Goal: Transaction & Acquisition: Purchase product/service

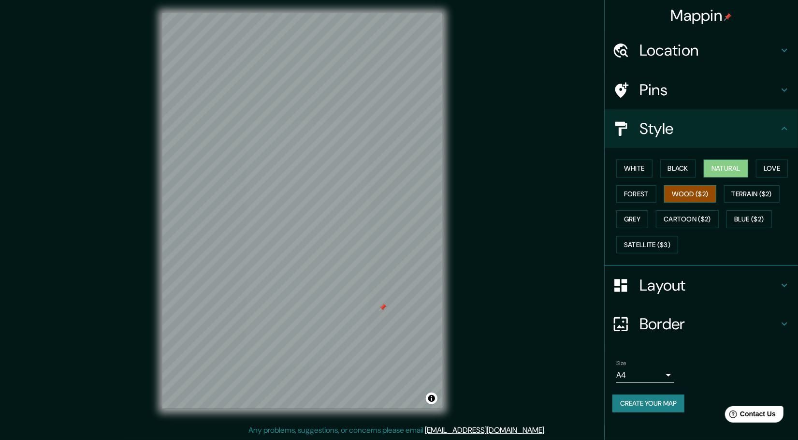
click at [708, 198] on button "Wood ($2)" at bounding box center [690, 194] width 52 height 18
click at [724, 171] on button "Natural" at bounding box center [726, 169] width 44 height 18
click at [670, 284] on h4 "Layout" at bounding box center [709, 285] width 139 height 19
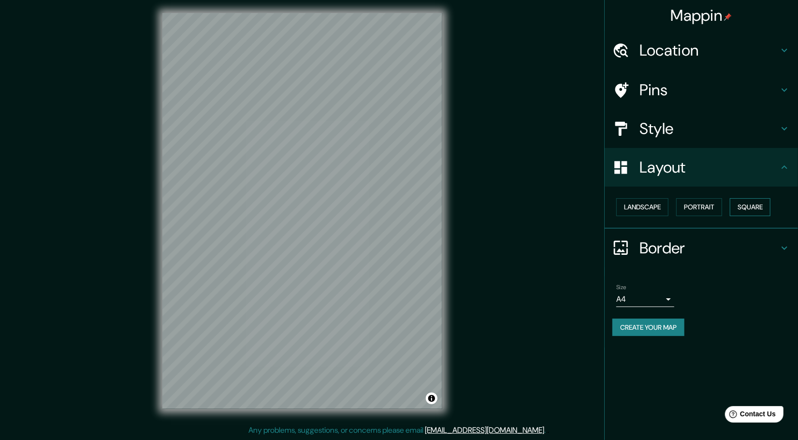
click at [743, 206] on button "Square" at bounding box center [750, 207] width 41 height 18
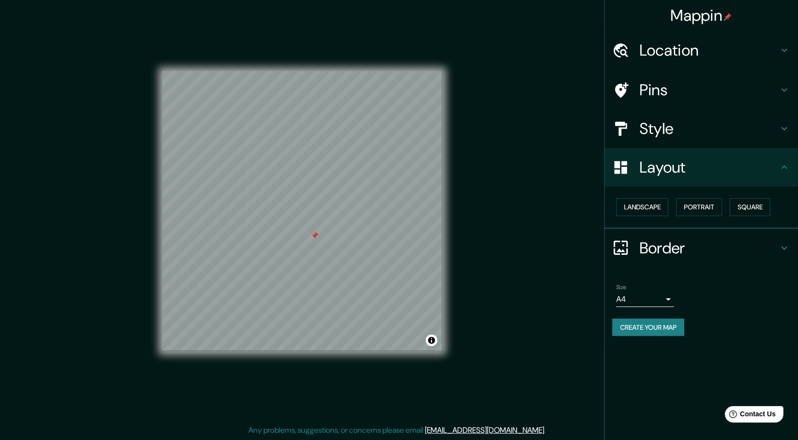
click at [315, 233] on div at bounding box center [315, 236] width 8 height 8
click at [716, 134] on h4 "Style" at bounding box center [709, 128] width 139 height 19
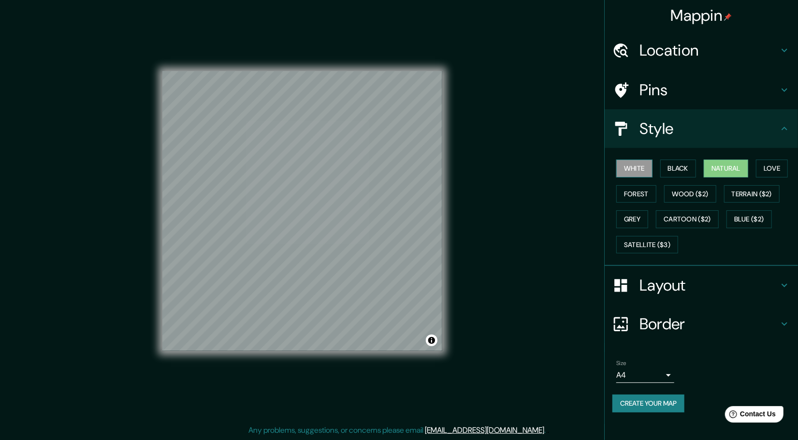
click at [635, 168] on button "White" at bounding box center [635, 169] width 36 height 18
click at [700, 166] on div "White Black Natural Love Forest Wood ($2) Terrain ($2) Grey Cartoon ($2) Blue (…" at bounding box center [706, 207] width 186 height 102
click at [682, 166] on button "Black" at bounding box center [679, 169] width 36 height 18
click at [716, 167] on button "Natural" at bounding box center [726, 169] width 44 height 18
click at [753, 169] on div "White Black Natural Love Forest Wood ($2) Terrain ($2) Grey Cartoon ($2) Blue (…" at bounding box center [706, 207] width 186 height 102
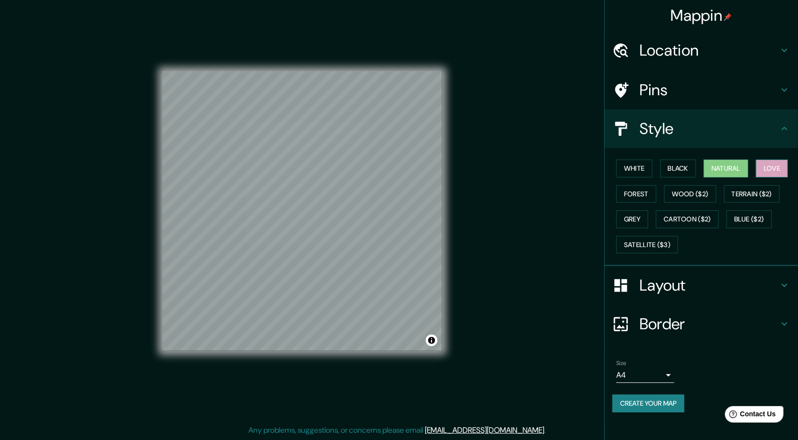
click at [765, 167] on button "Love" at bounding box center [772, 169] width 32 height 18
click at [734, 192] on button "Terrain ($2)" at bounding box center [752, 194] width 56 height 18
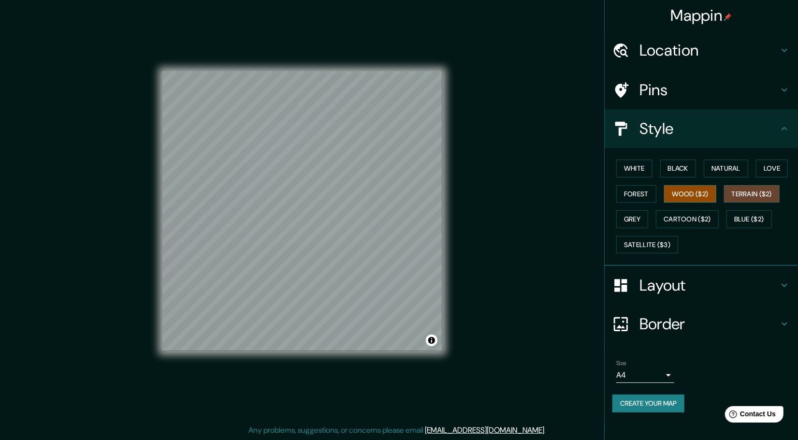
click at [700, 195] on button "Wood ($2)" at bounding box center [690, 194] width 52 height 18
click at [656, 199] on div "White Black Natural Love Forest Wood ($2) Terrain ($2) Grey Cartoon ($2) Blue (…" at bounding box center [706, 207] width 186 height 102
click at [643, 210] on button "Grey" at bounding box center [633, 219] width 32 height 18
click at [669, 168] on button "Black" at bounding box center [679, 169] width 36 height 18
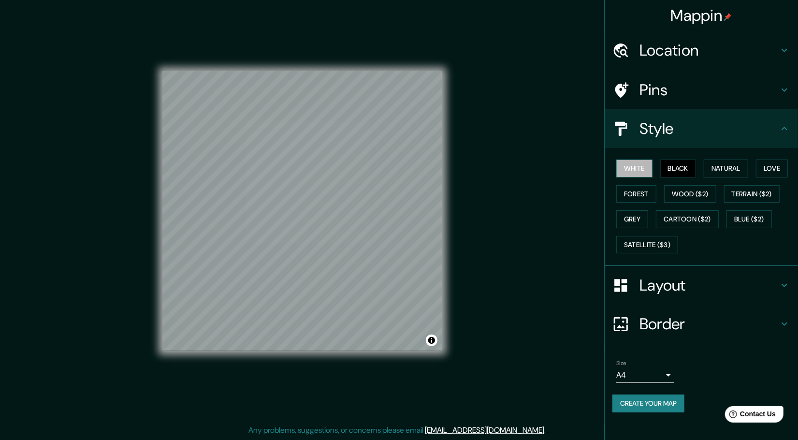
click at [624, 172] on button "White" at bounding box center [635, 169] width 36 height 18
click at [735, 167] on button "Natural" at bounding box center [726, 169] width 44 height 18
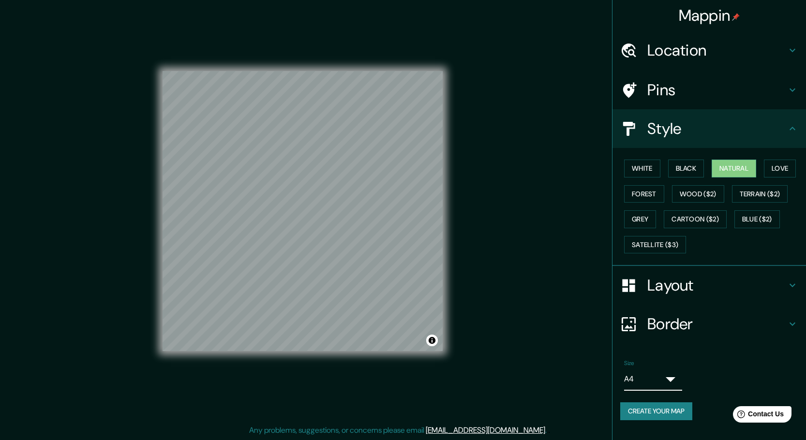
click at [654, 376] on body "Mappin Location Satipo, [GEOGRAPHIC_DATA], [GEOGRAPHIC_DATA] Pins Style White B…" at bounding box center [403, 218] width 806 height 440
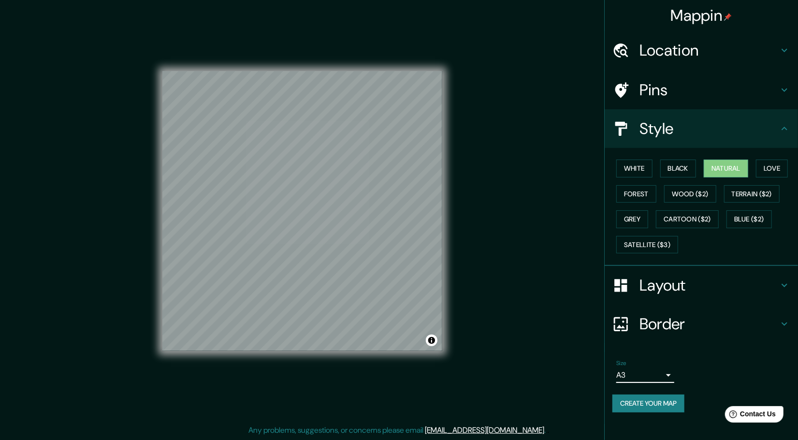
click at [679, 323] on h4 "Border" at bounding box center [709, 323] width 139 height 19
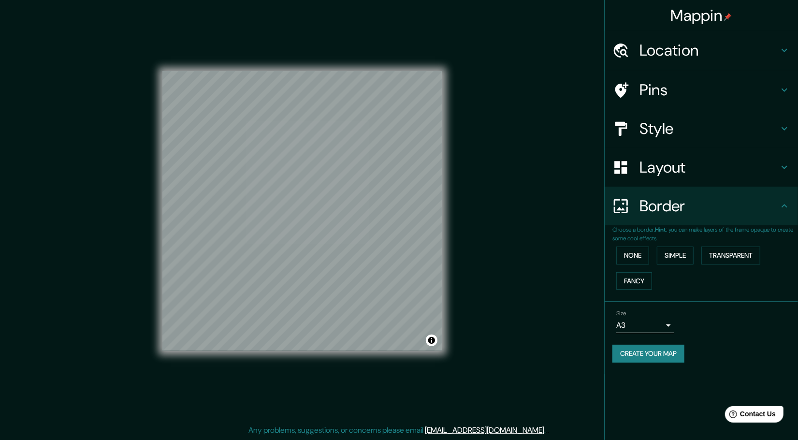
click at [693, 206] on h4 "Border" at bounding box center [709, 205] width 139 height 19
click at [646, 353] on button "Create your map" at bounding box center [649, 354] width 72 height 18
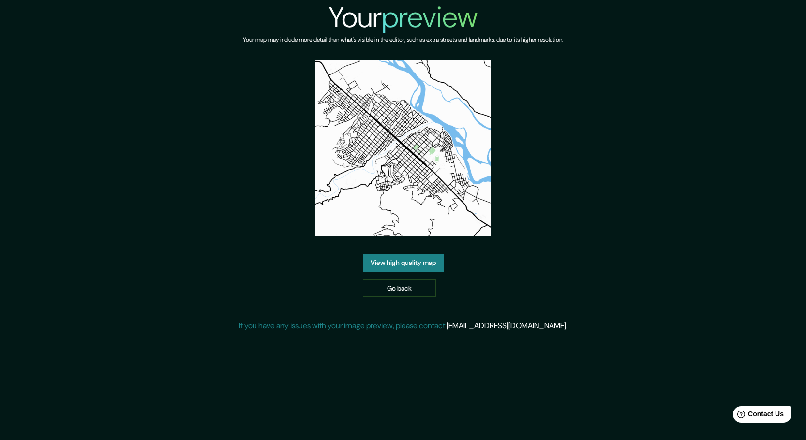
click at [419, 264] on link "View high quality map" at bounding box center [403, 263] width 81 height 18
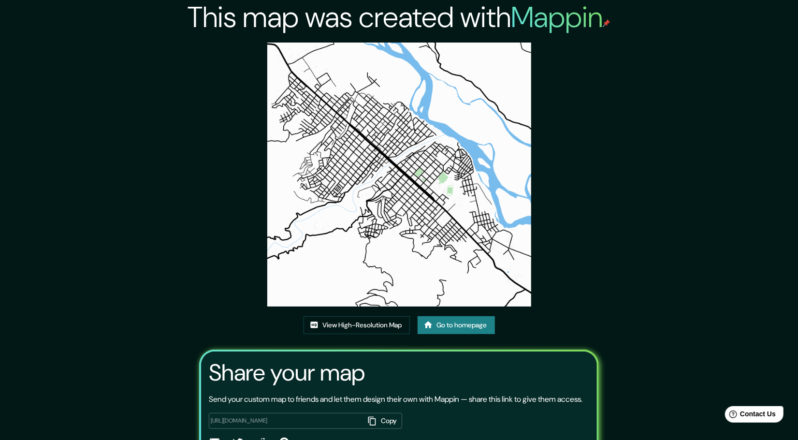
click at [386, 67] on img at bounding box center [399, 175] width 264 height 264
click at [354, 329] on link "View High-Resolution Map" at bounding box center [357, 325] width 106 height 18
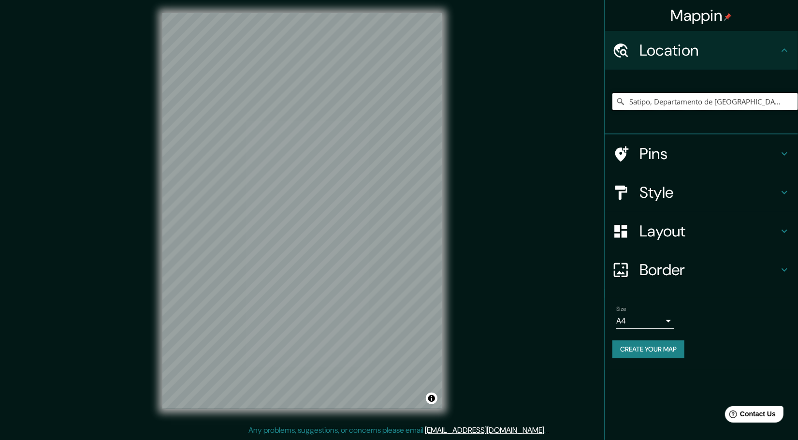
click at [685, 107] on input "Satipo, Departamento de [GEOGRAPHIC_DATA], [GEOGRAPHIC_DATA]" at bounding box center [706, 101] width 186 height 17
click at [751, 99] on input "Satipo, Departamento de [GEOGRAPHIC_DATA], [GEOGRAPHIC_DATA]" at bounding box center [706, 101] width 186 height 17
drag, startPoint x: 764, startPoint y: 101, endPoint x: 532, endPoint y: 120, distance: 231.9
click at [532, 120] on div "Mappin Location Satipo, Departamento de Junín, Perú Pins Style Layout Border Ch…" at bounding box center [399, 219] width 798 height 442
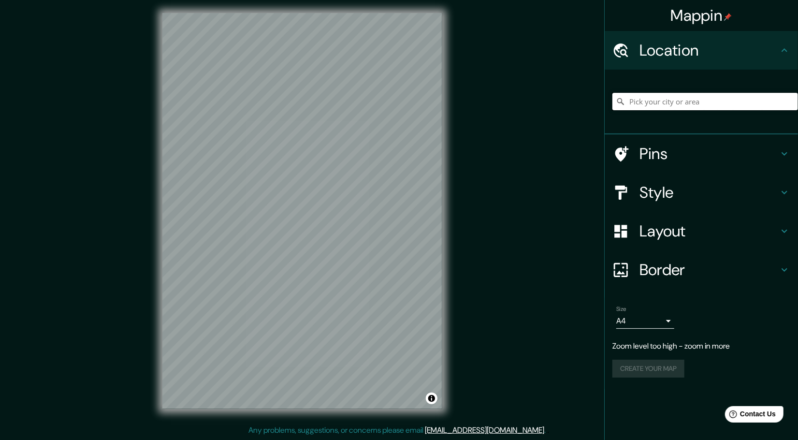
paste input "PICHANAKI"
type input "PICHANAKI"
drag, startPoint x: 716, startPoint y: 99, endPoint x: 706, endPoint y: 104, distance: 10.8
click at [707, 104] on input "PICHANAKI" at bounding box center [706, 101] width 186 height 17
drag, startPoint x: 653, startPoint y: 104, endPoint x: 597, endPoint y: 109, distance: 56.3
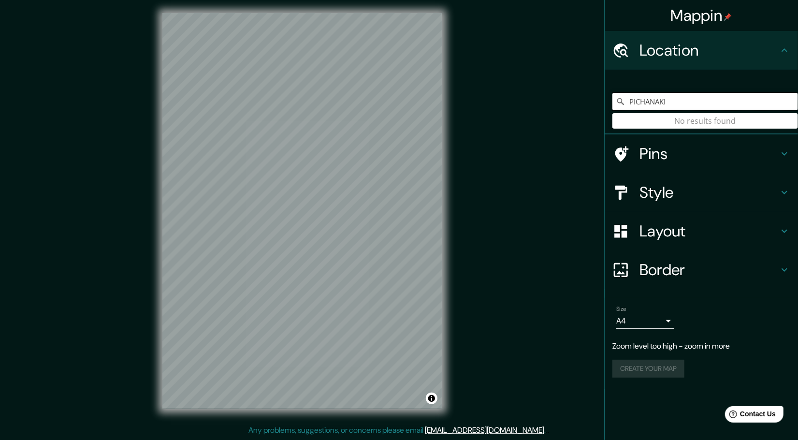
click at [598, 109] on div "Mappin Location PICHANAKI No results found Pins Style Layout Border Choose a bo…" at bounding box center [399, 219] width 798 height 442
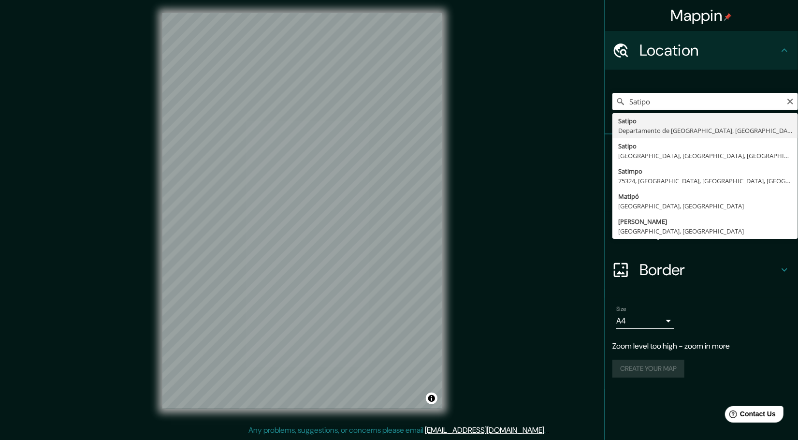
type input "Satipo, Departamento de [GEOGRAPHIC_DATA], [GEOGRAPHIC_DATA]"
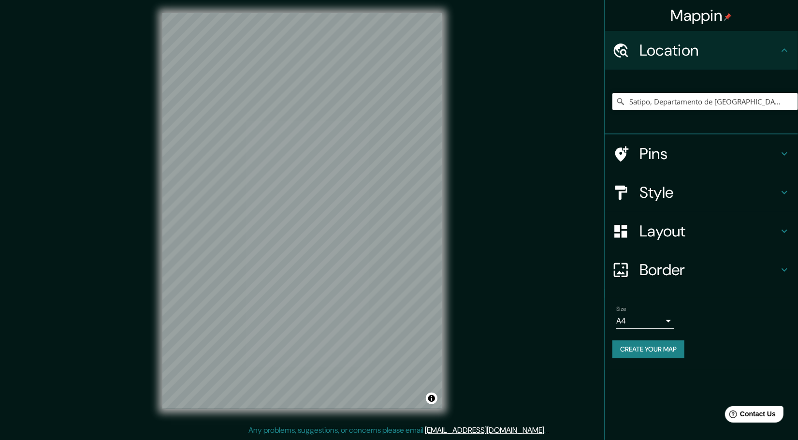
click at [694, 191] on h4 "Style" at bounding box center [709, 192] width 139 height 19
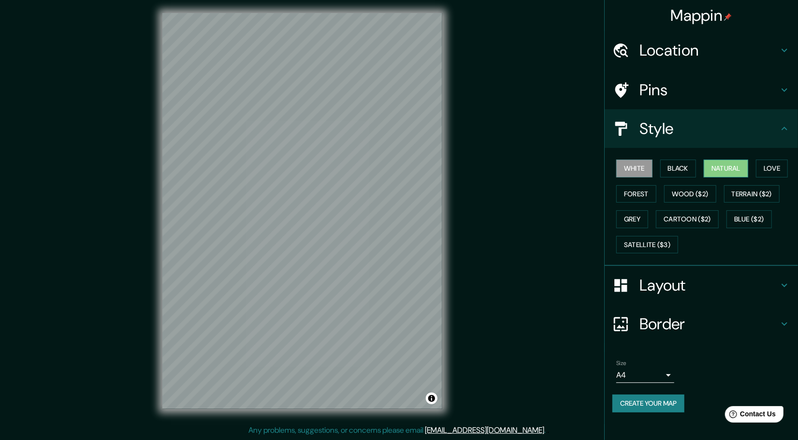
click at [723, 170] on button "Natural" at bounding box center [726, 169] width 44 height 18
drag, startPoint x: 688, startPoint y: 313, endPoint x: 687, endPoint y: 319, distance: 5.9
click at [688, 319] on h4 "Border" at bounding box center [709, 323] width 139 height 19
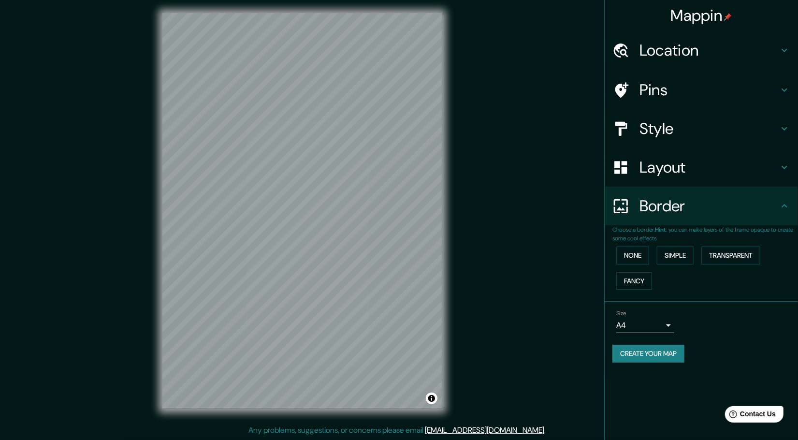
click at [670, 181] on div "Layout" at bounding box center [701, 167] width 193 height 39
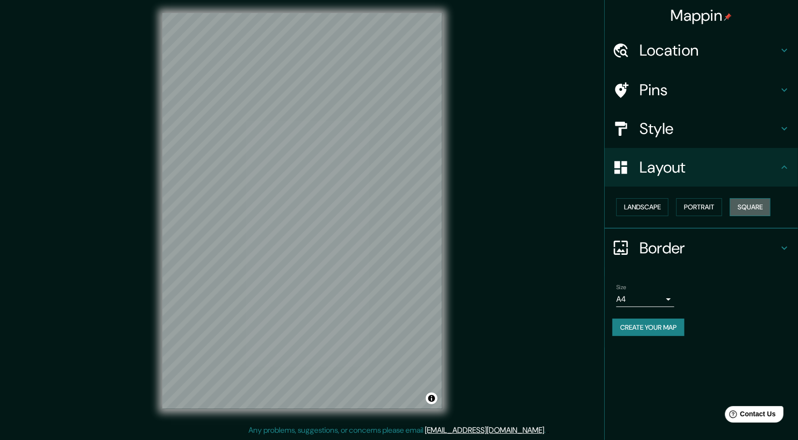
click at [746, 201] on button "Square" at bounding box center [750, 207] width 41 height 18
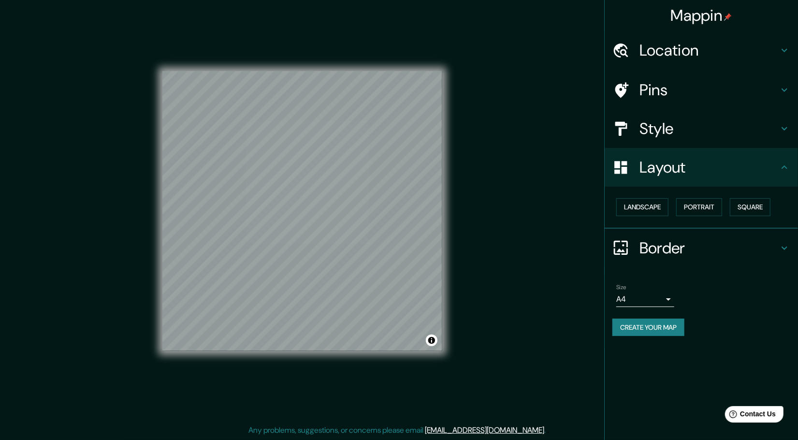
click at [661, 325] on button "Create your map" at bounding box center [649, 328] width 72 height 18
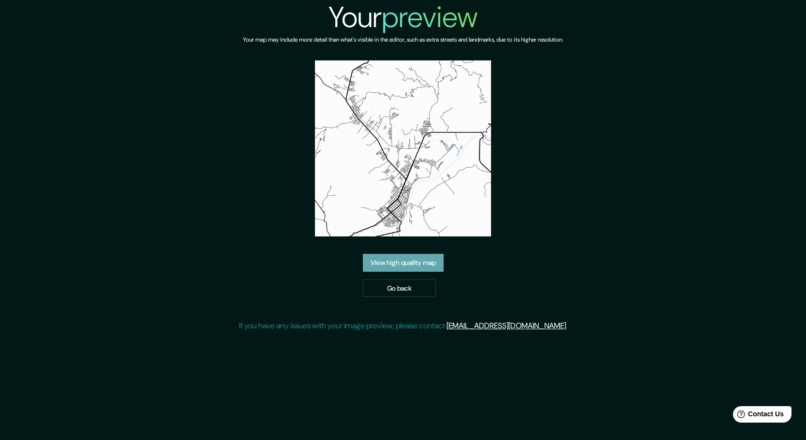
click at [416, 260] on link "View high quality map" at bounding box center [403, 263] width 81 height 18
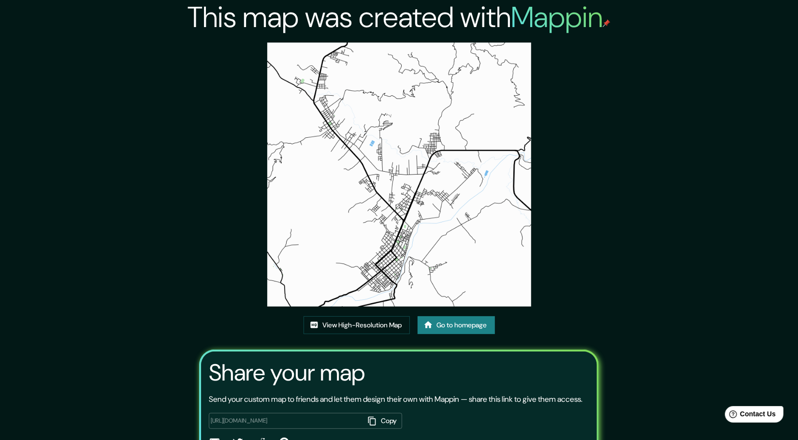
click at [352, 63] on img at bounding box center [399, 175] width 264 height 264
click at [383, 325] on link "View High-Resolution Map" at bounding box center [357, 325] width 106 height 18
